Goal: Use online tool/utility: Use online tool/utility

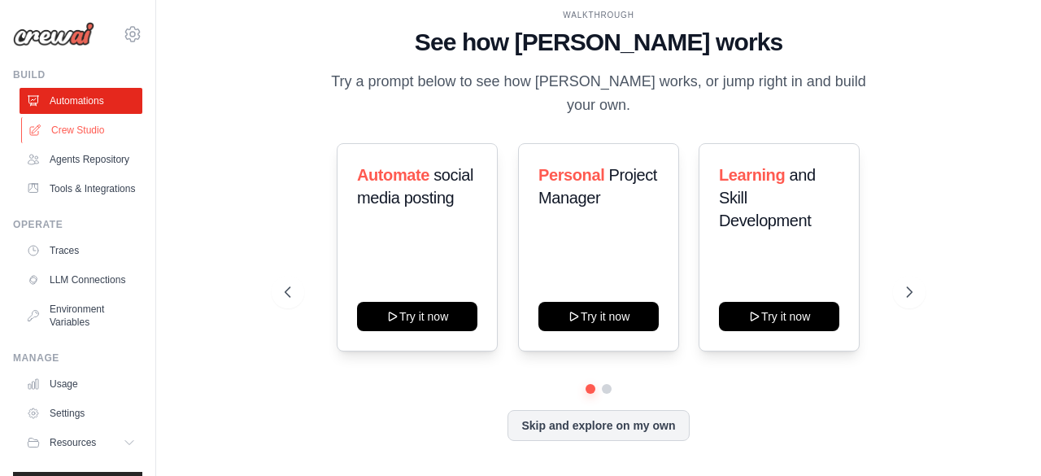
click at [76, 132] on link "Crew Studio" at bounding box center [82, 130] width 123 height 26
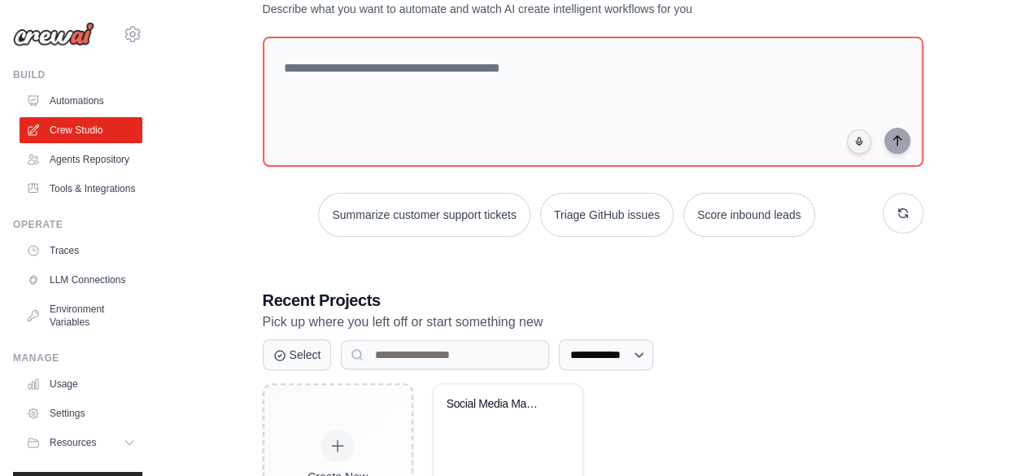
scroll to position [178, 0]
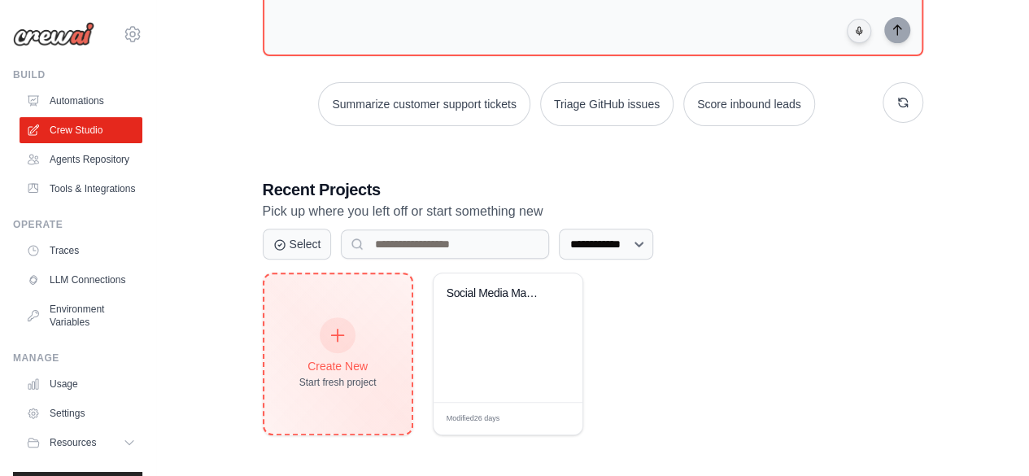
click at [337, 347] on div at bounding box center [338, 335] width 36 height 36
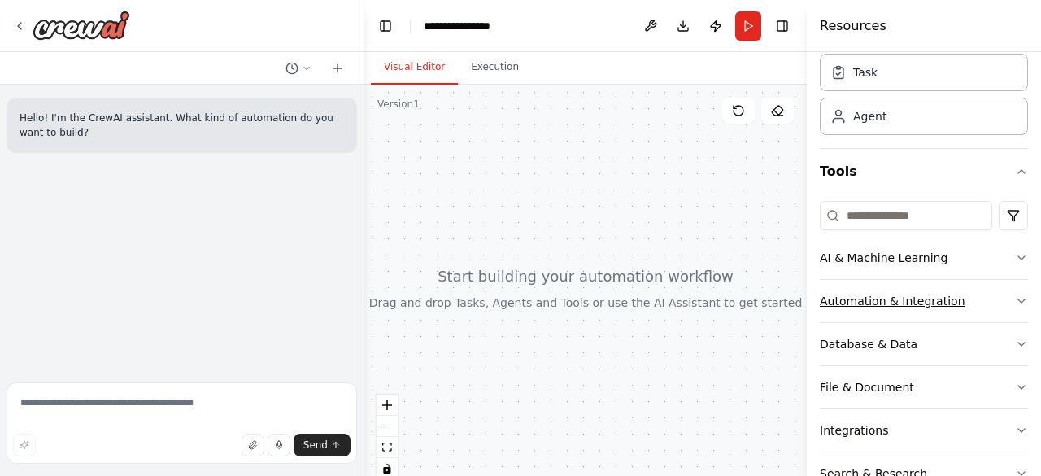
scroll to position [81, 0]
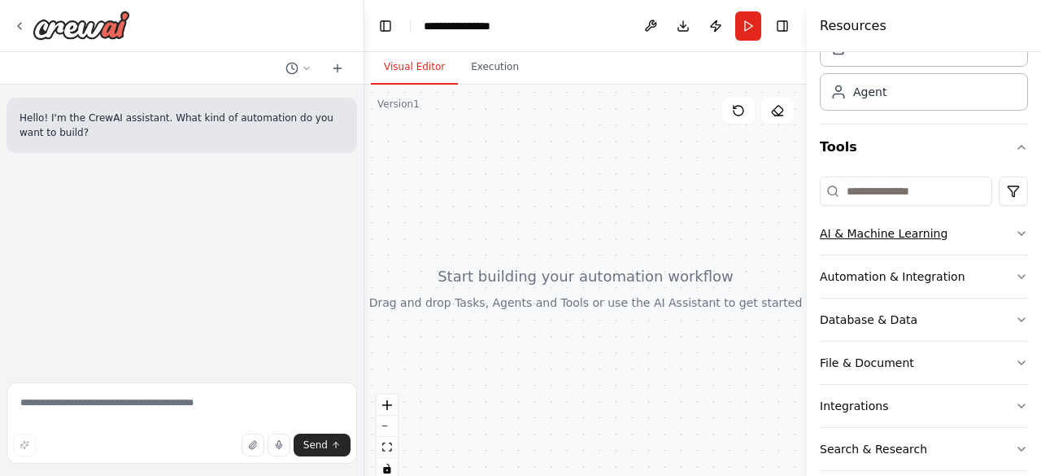
click at [1015, 231] on icon "button" at bounding box center [1021, 233] width 13 height 13
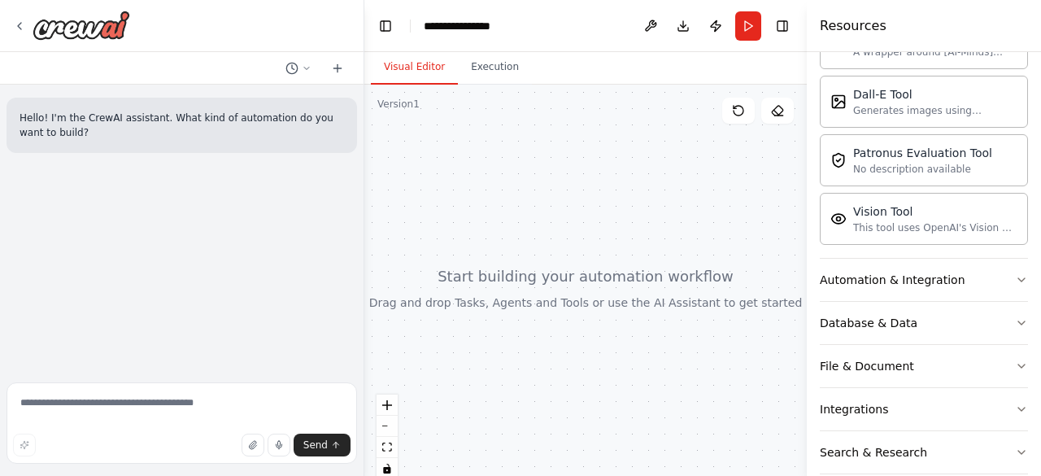
scroll to position [407, 0]
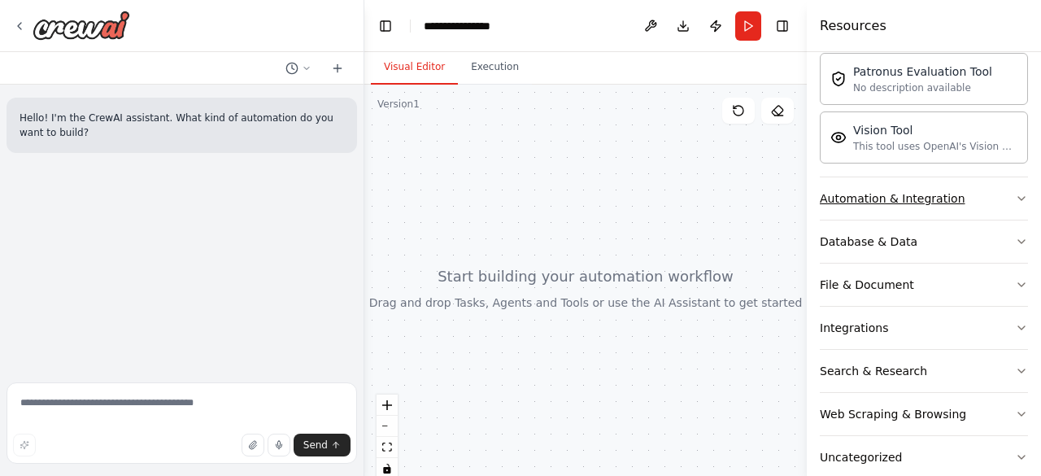
click at [1008, 202] on button "Automation & Integration" at bounding box center [924, 198] width 208 height 42
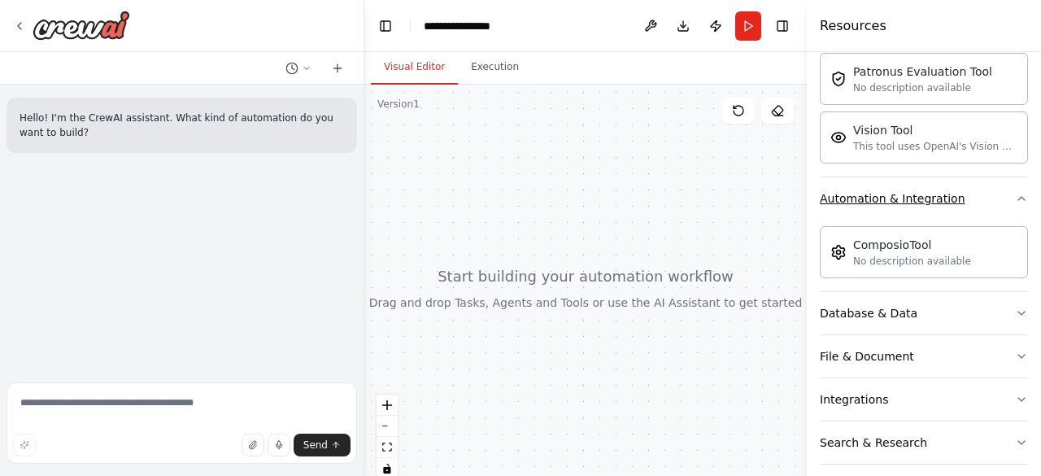
scroll to position [488, 0]
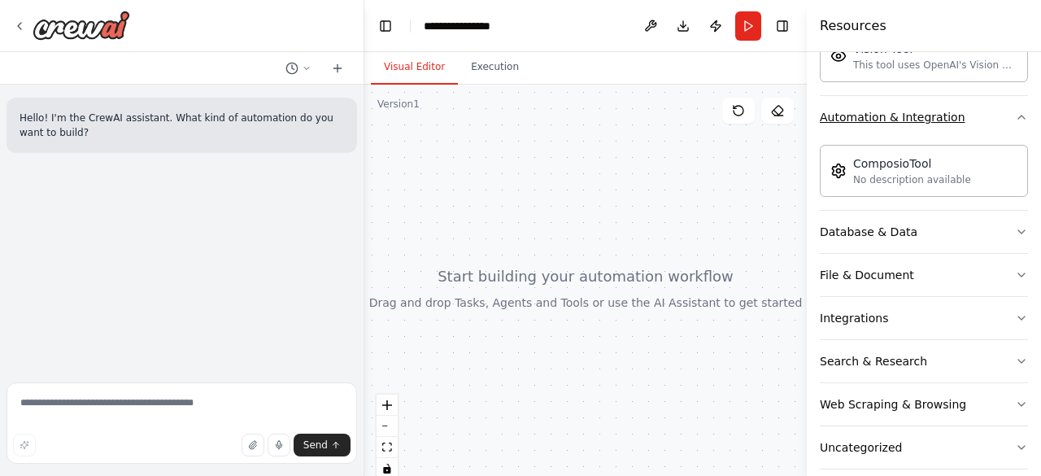
click at [1008, 202] on div "ComposioTool No description available" at bounding box center [924, 174] width 208 height 72
click at [1011, 215] on button "Database & Data" at bounding box center [924, 232] width 208 height 42
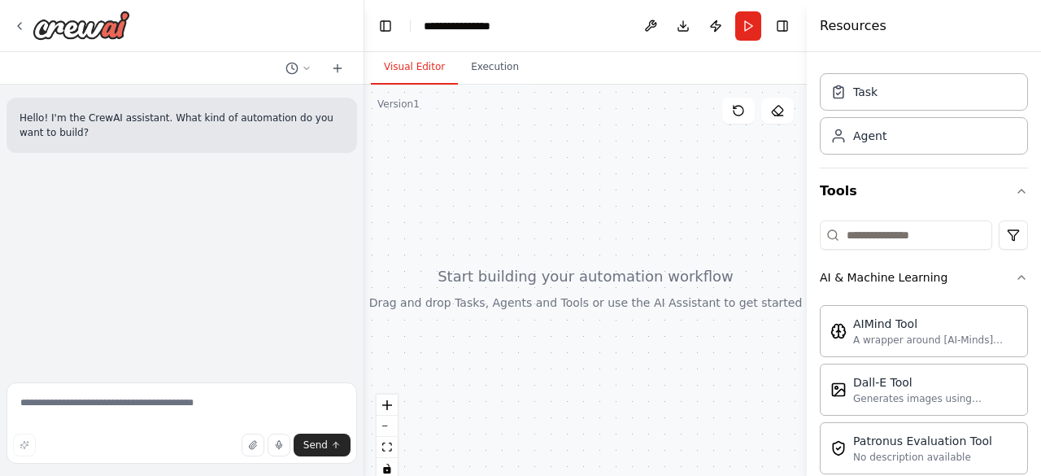
scroll to position [0, 0]
